Goal: Information Seeking & Learning: Learn about a topic

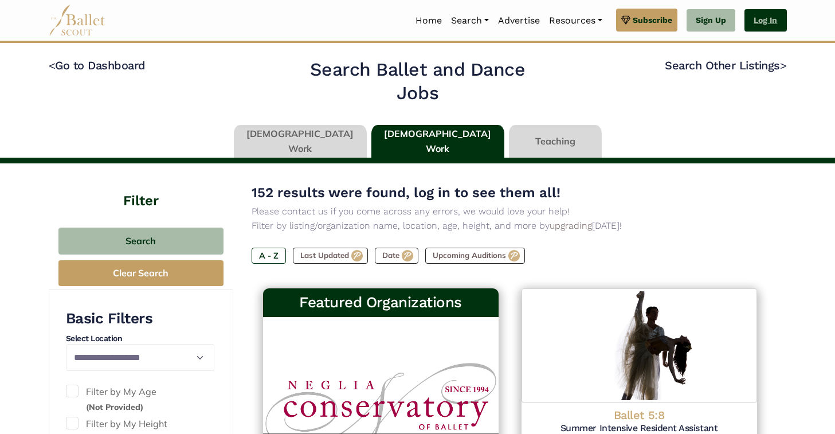
click at [758, 21] on link "Log In" at bounding box center [765, 20] width 42 height 23
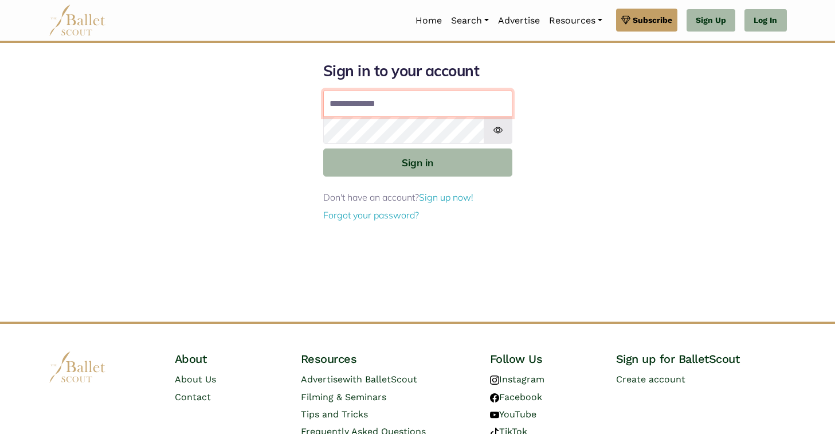
type input "**********"
click at [323, 148] on button "Sign in" at bounding box center [417, 162] width 189 height 28
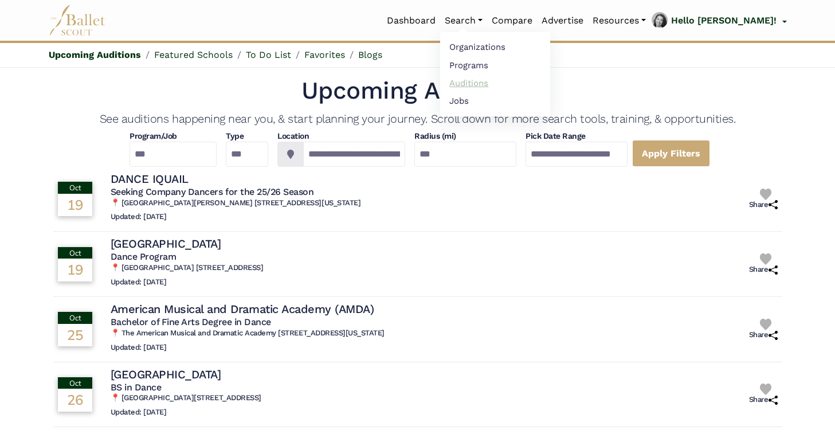
click at [498, 83] on link "Auditions" at bounding box center [495, 83] width 110 height 18
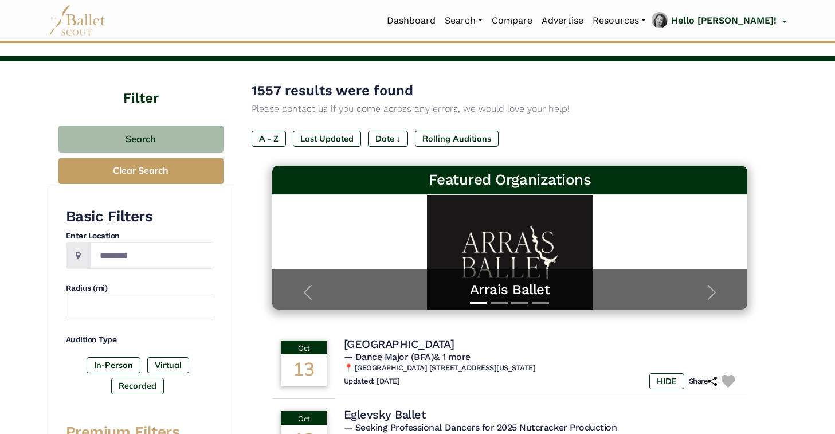
scroll to position [42, 0]
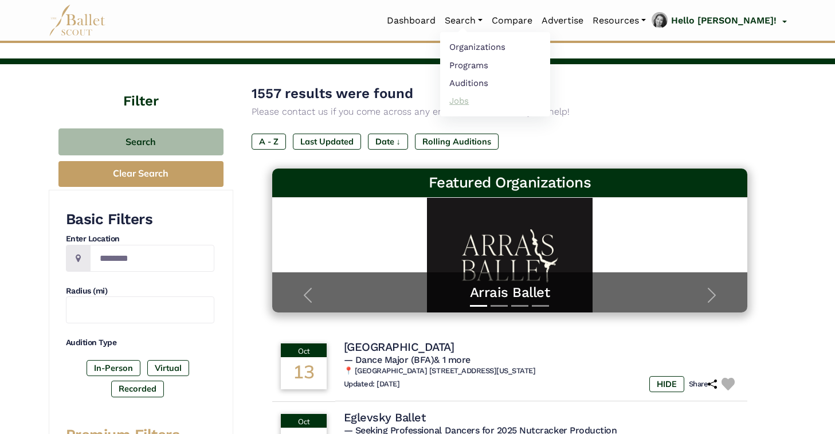
click at [500, 100] on link "Jobs" at bounding box center [495, 101] width 110 height 18
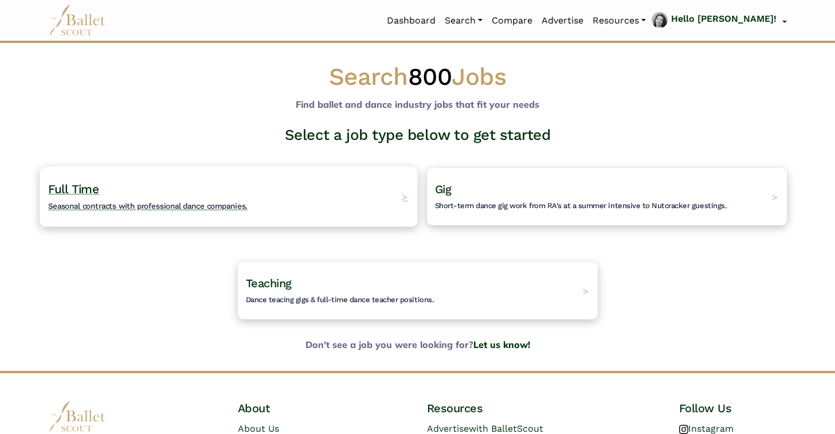
click at [387, 205] on div "Full Time Seasonal contracts with professional dance companies. >" at bounding box center [229, 196] width 378 height 60
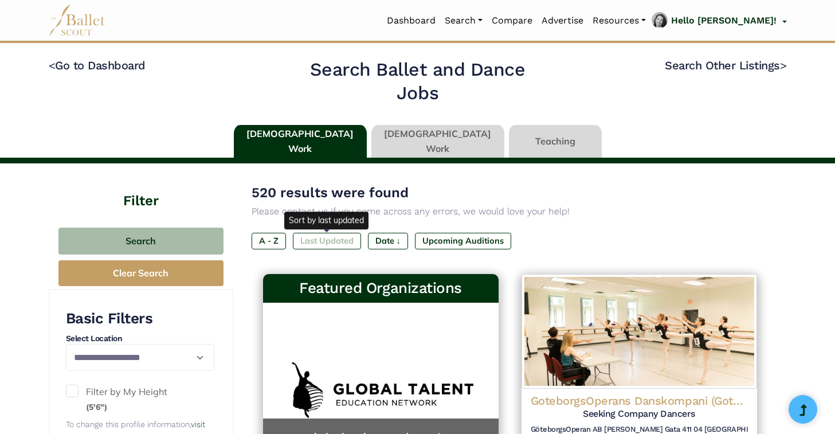
click at [326, 240] on label "Last Updated" at bounding box center [327, 241] width 68 height 16
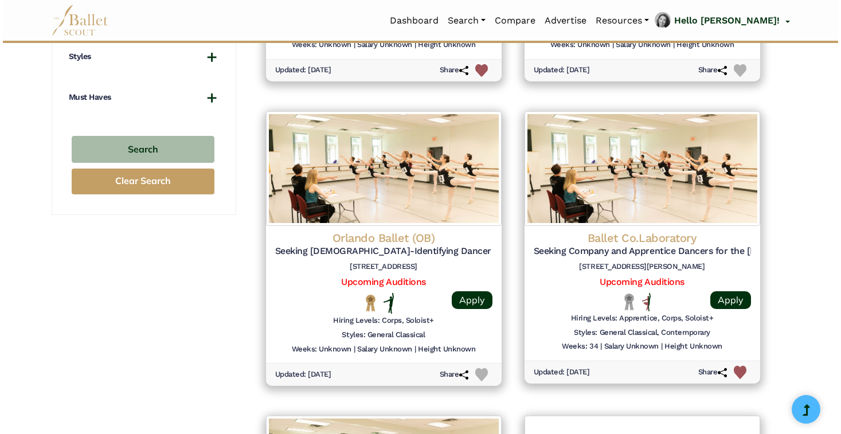
scroll to position [1073, 0]
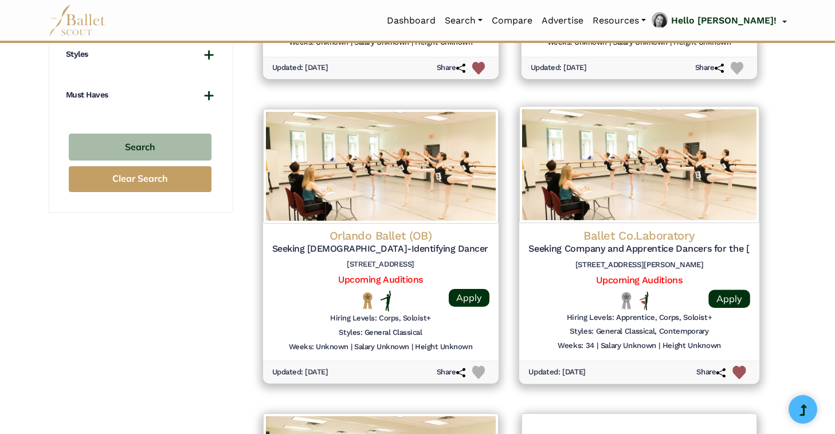
click at [681, 203] on img at bounding box center [639, 164] width 240 height 117
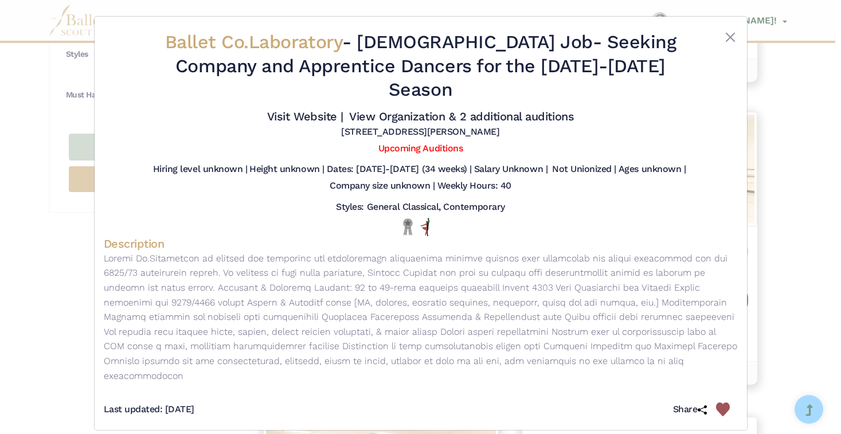
click at [797, 205] on div "Ballet Co.Laboratory - Full Time Job - Seeking Company and Apprentice Dancers f…" at bounding box center [420, 217] width 841 height 434
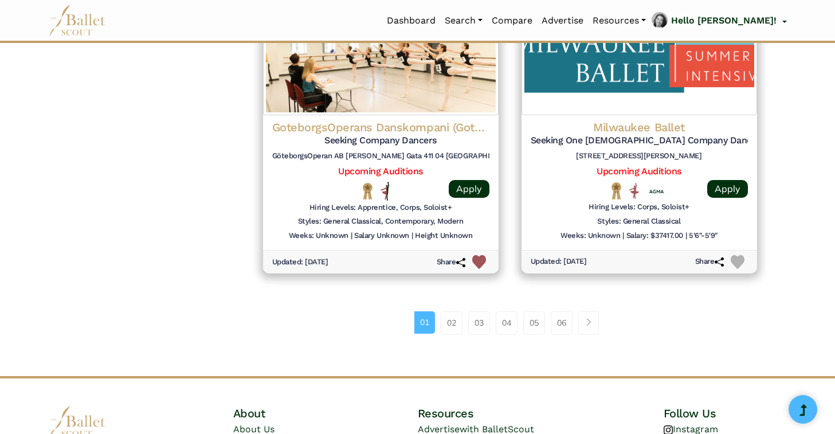
scroll to position [1488, 0]
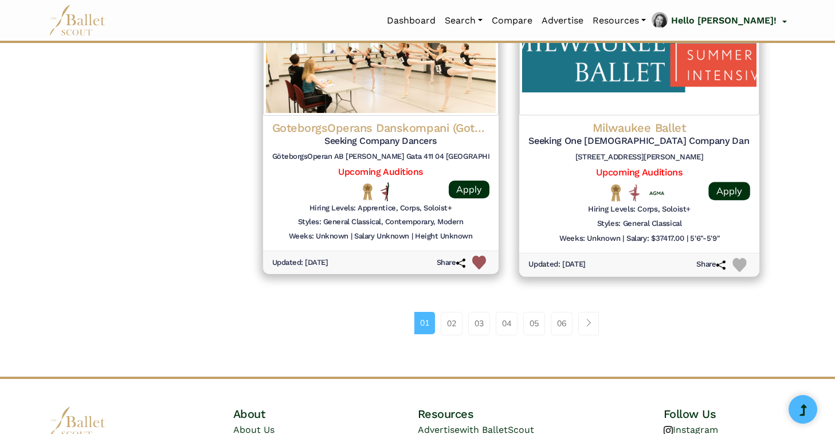
click at [659, 140] on h5 "Seeking One Female Company Dancer" at bounding box center [639, 141] width 222 height 12
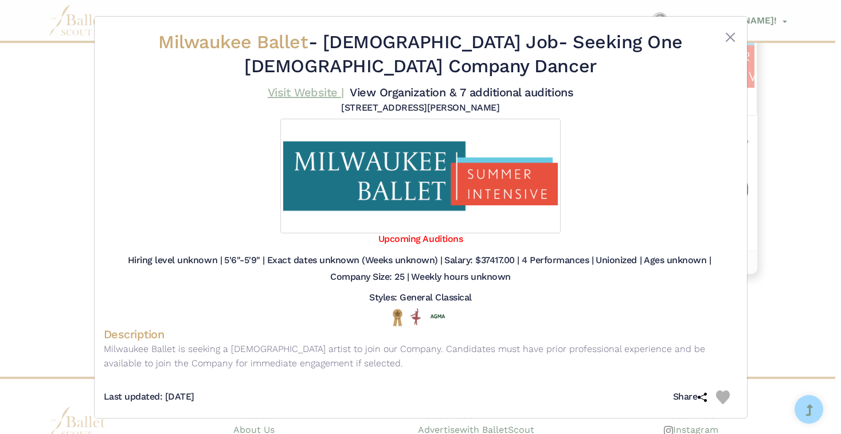
click at [312, 95] on link "Visit Website |" at bounding box center [306, 92] width 76 height 14
click at [790, 275] on div "Milwaukee Ballet - Full Time Job - Seeking One Female Company Dancer Visit Webs…" at bounding box center [420, 217] width 841 height 434
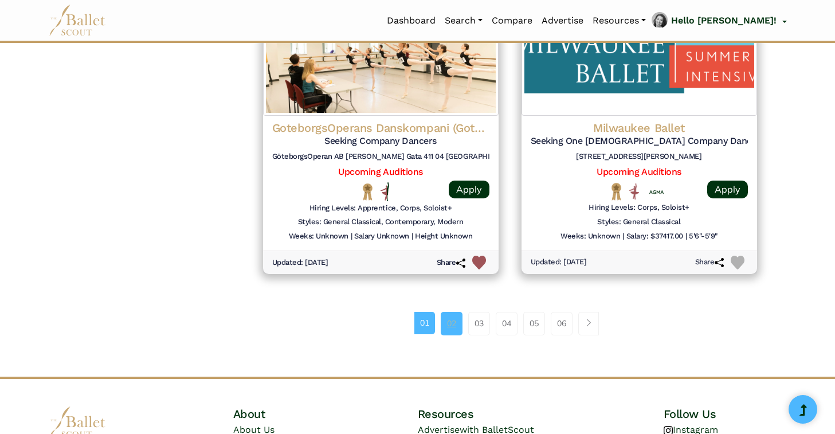
click at [451, 327] on link "02" at bounding box center [452, 323] width 22 height 23
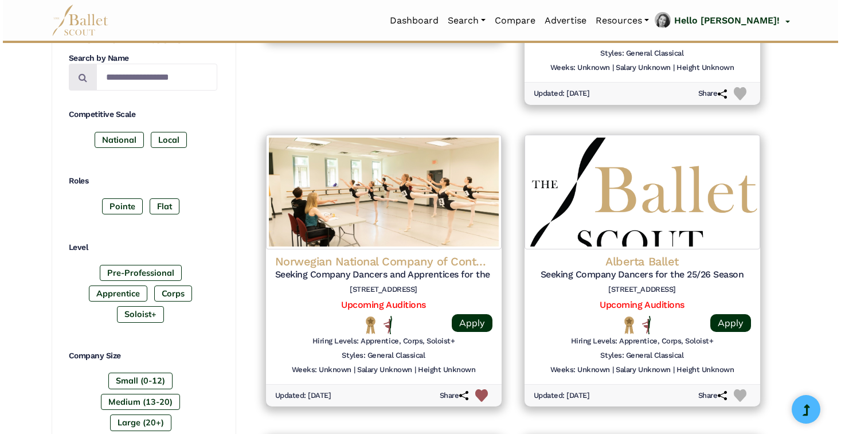
scroll to position [443, 0]
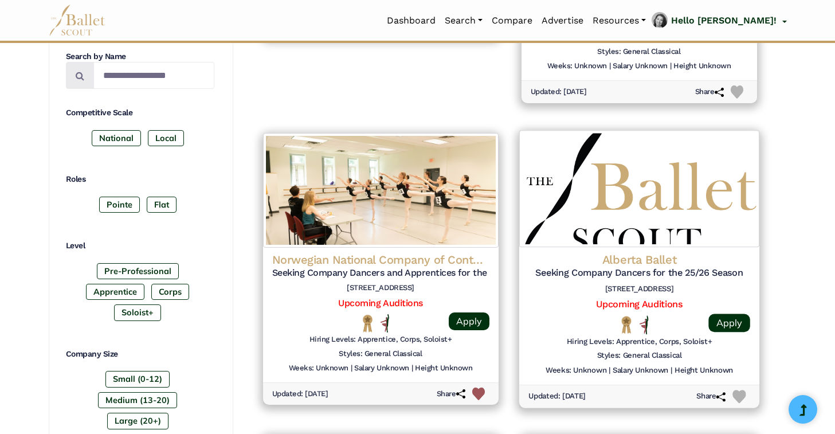
click at [736, 241] on img at bounding box center [639, 188] width 240 height 117
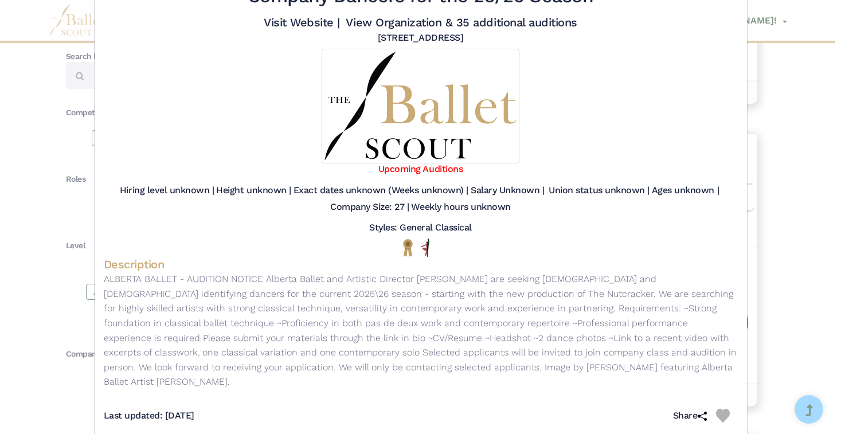
scroll to position [74, 0]
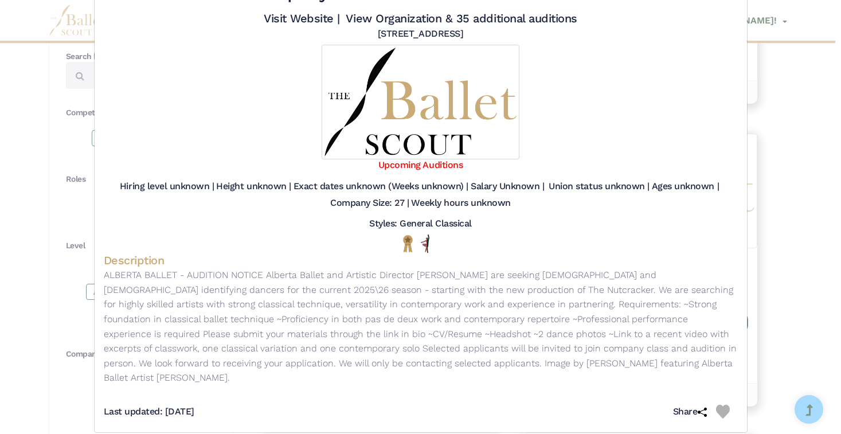
click at [788, 254] on div "Alberta Ballet - Full Time Job - Seeking Company Dancers for the 25/26 Season V…" at bounding box center [420, 217] width 841 height 434
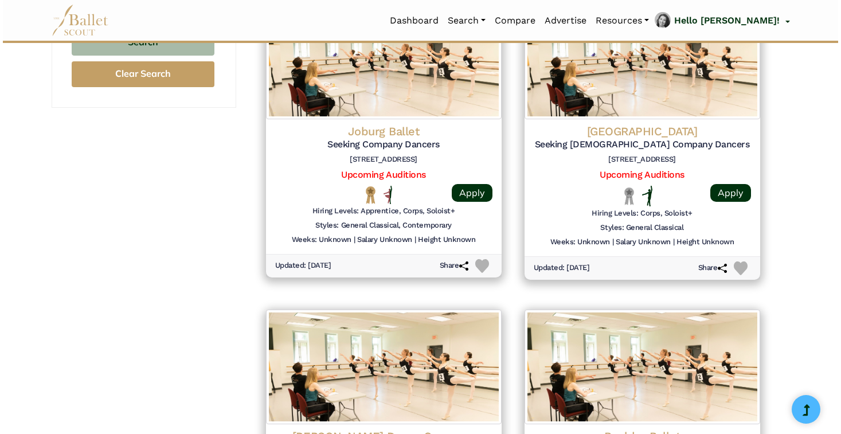
scroll to position [1315, 0]
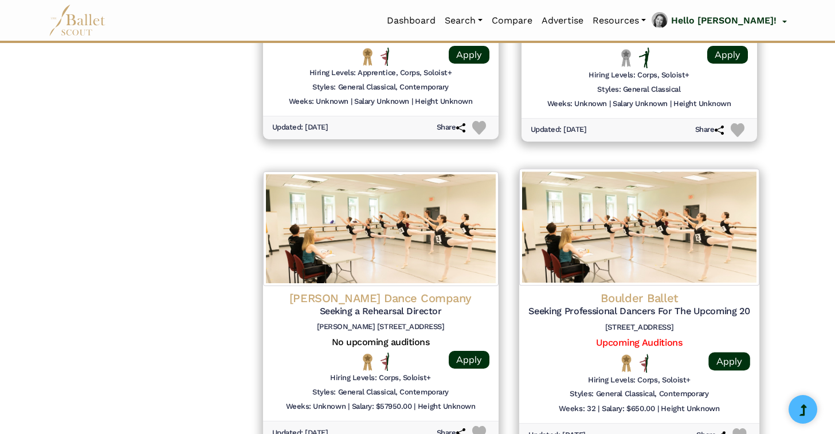
click at [725, 223] on img at bounding box center [639, 226] width 240 height 117
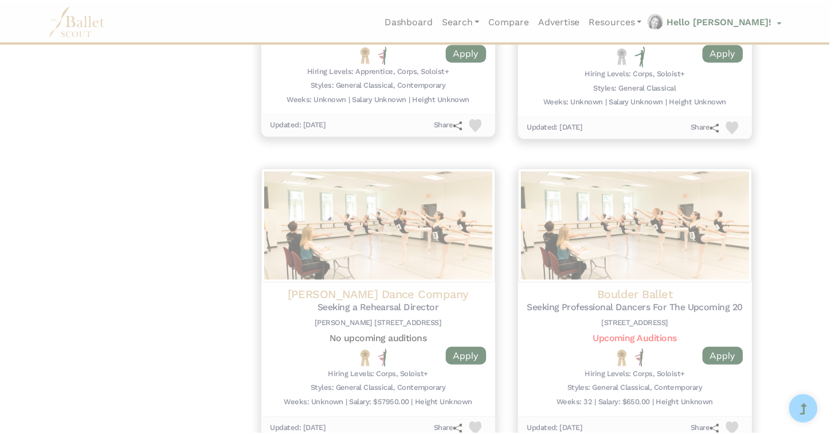
scroll to position [0, 0]
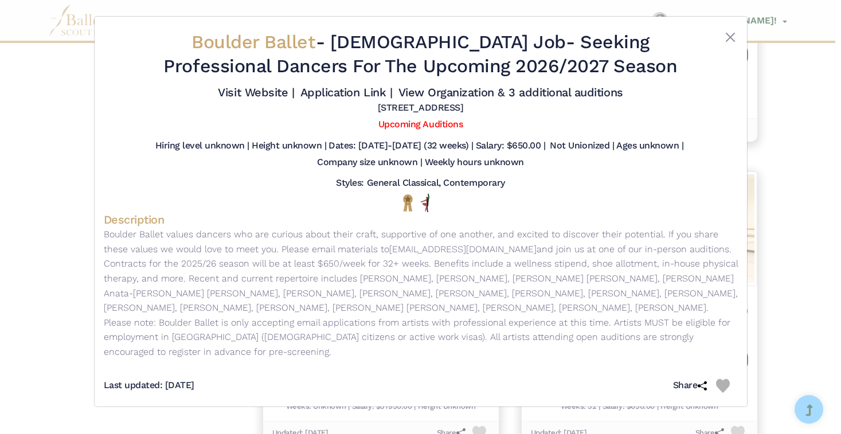
click at [786, 186] on div "Boulder Ballet - Full Time Job - Seeking Professional Dancers For The Upcoming …" at bounding box center [420, 217] width 841 height 434
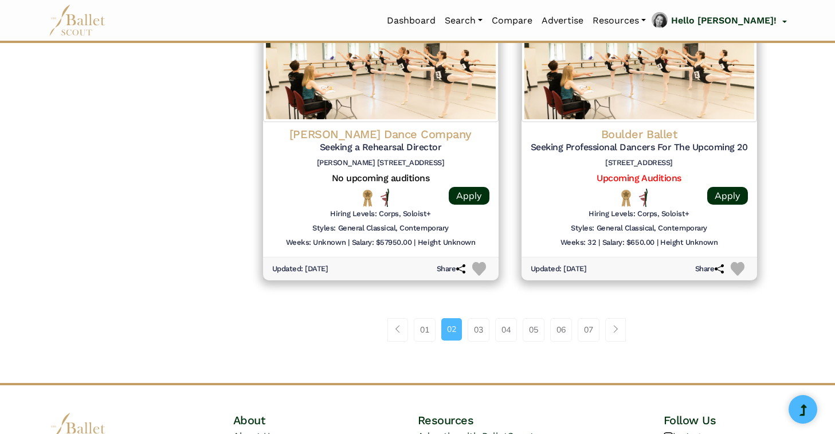
scroll to position [1481, 0]
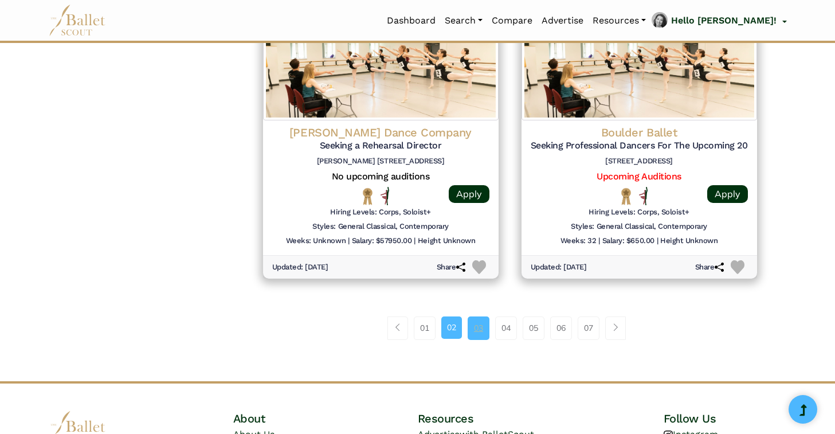
click at [477, 337] on link "03" at bounding box center [479, 327] width 22 height 23
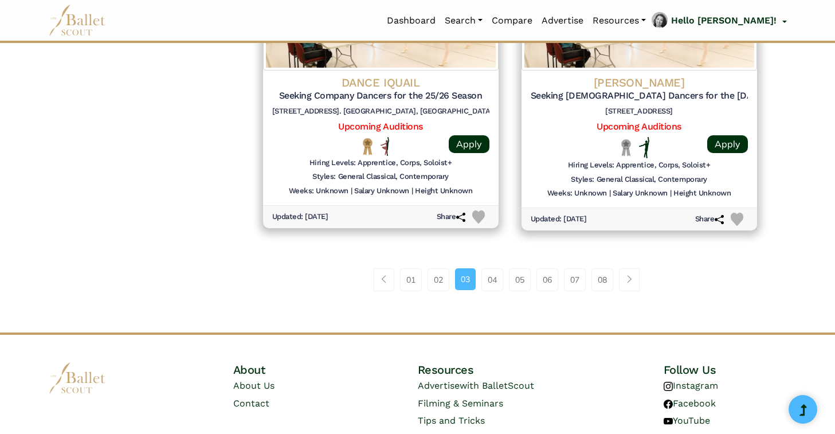
scroll to position [1529, 0]
click at [501, 286] on link "04" at bounding box center [492, 280] width 22 height 23
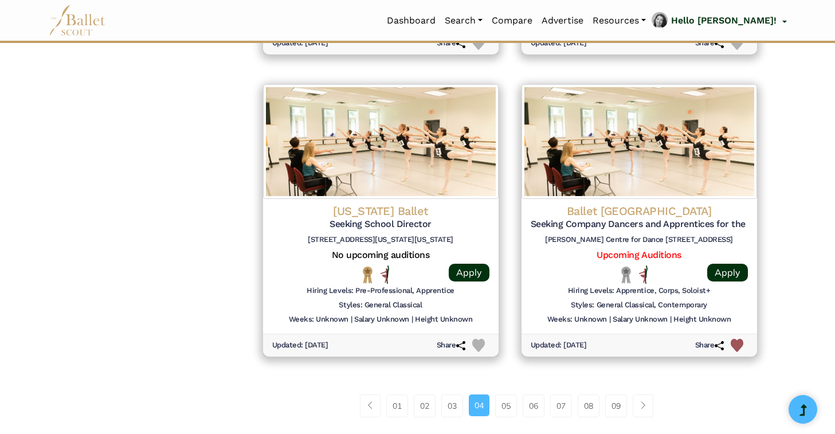
scroll to position [1402, 0]
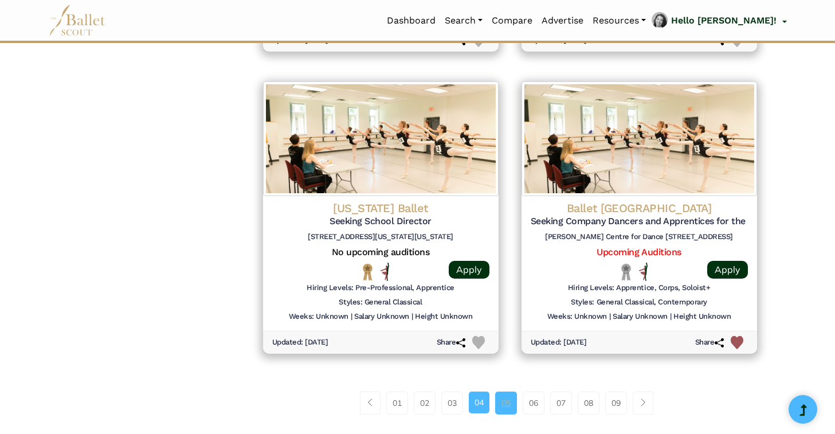
click at [500, 403] on link "05" at bounding box center [506, 402] width 22 height 23
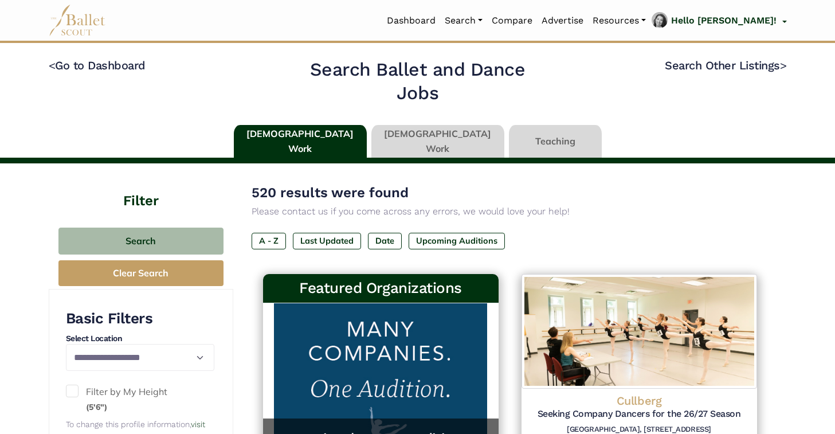
click at [438, 138] on link at bounding box center [437, 141] width 133 height 33
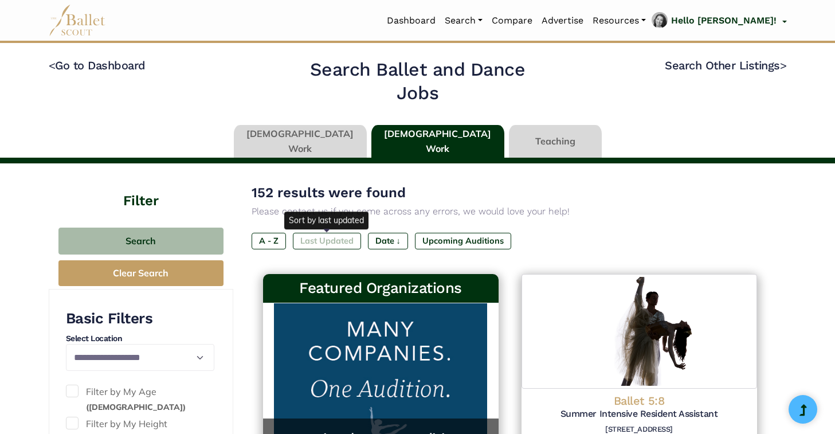
click at [341, 240] on label "Last Updated" at bounding box center [327, 241] width 68 height 16
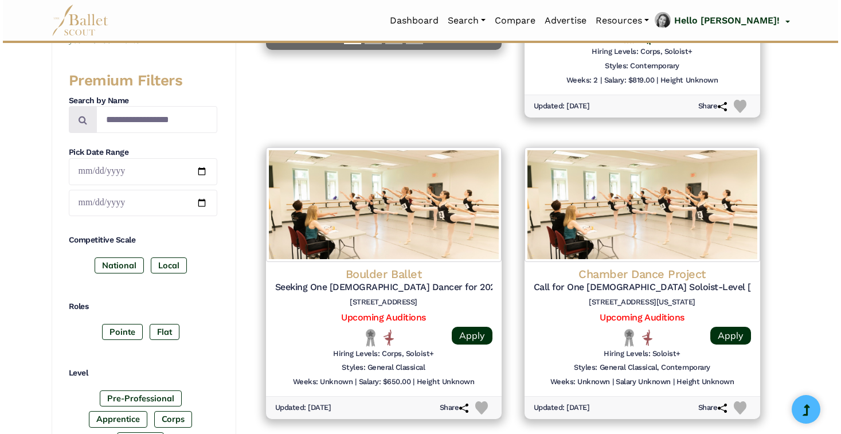
scroll to position [428, 0]
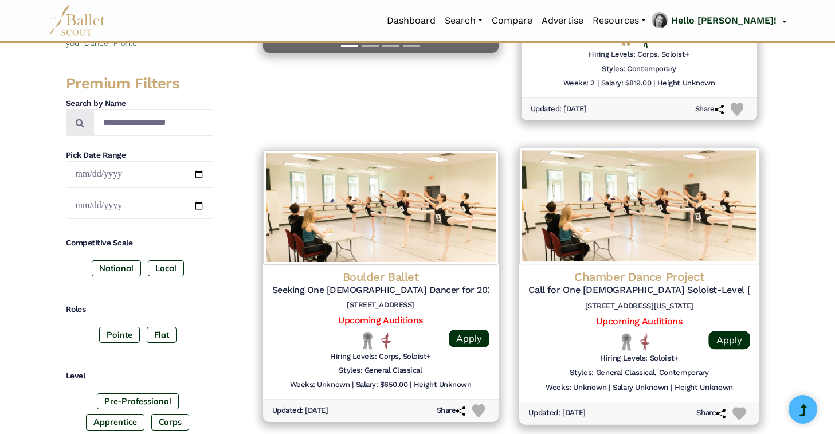
click at [684, 225] on img at bounding box center [639, 205] width 240 height 117
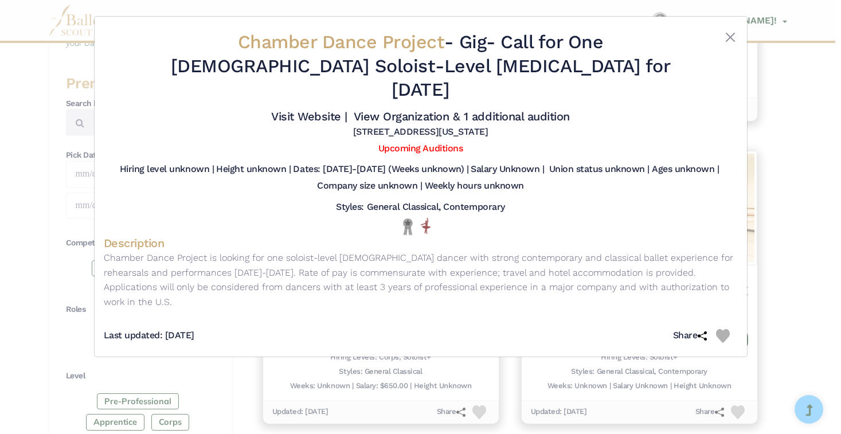
click at [792, 237] on div "Chamber Dance Project - Gig - Call for One Female Soloist-Level Ballet Dancer f…" at bounding box center [420, 217] width 841 height 434
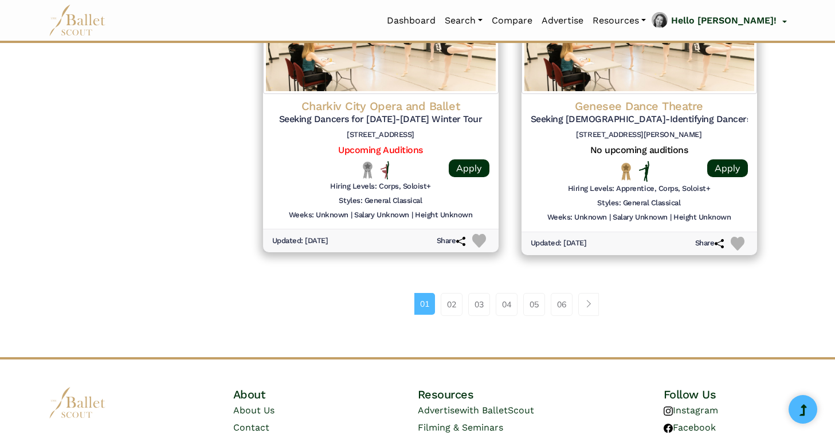
scroll to position [1506, 0]
click at [449, 305] on link "02" at bounding box center [452, 304] width 22 height 23
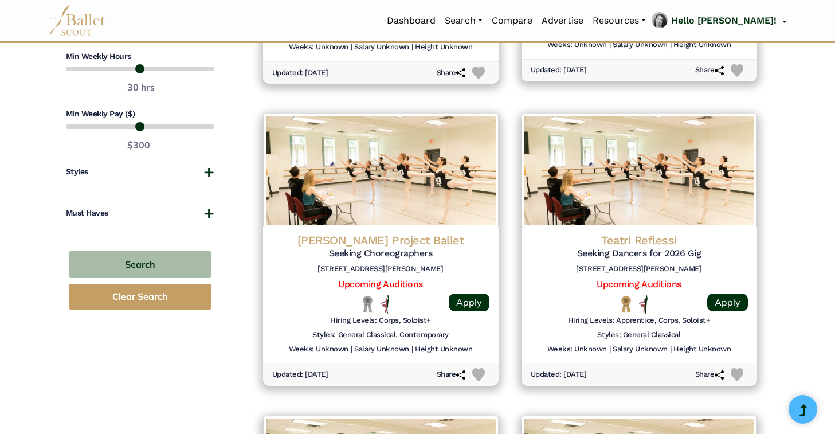
scroll to position [1071, 0]
